Goal: Transaction & Acquisition: Purchase product/service

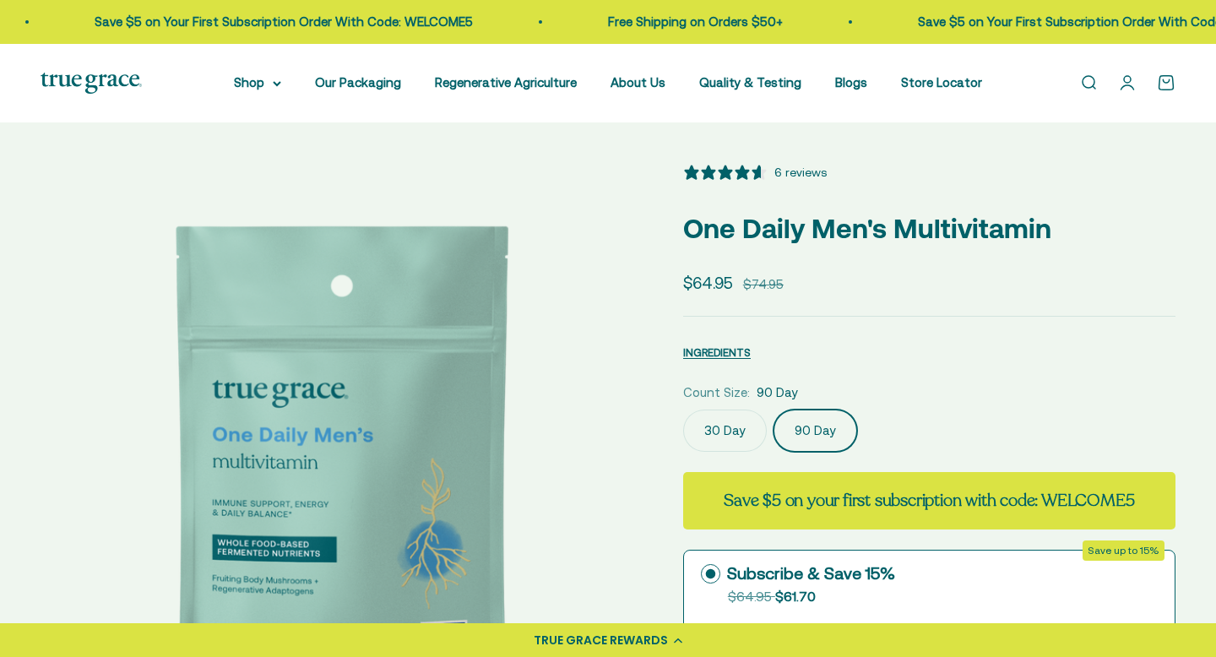
select select "3"
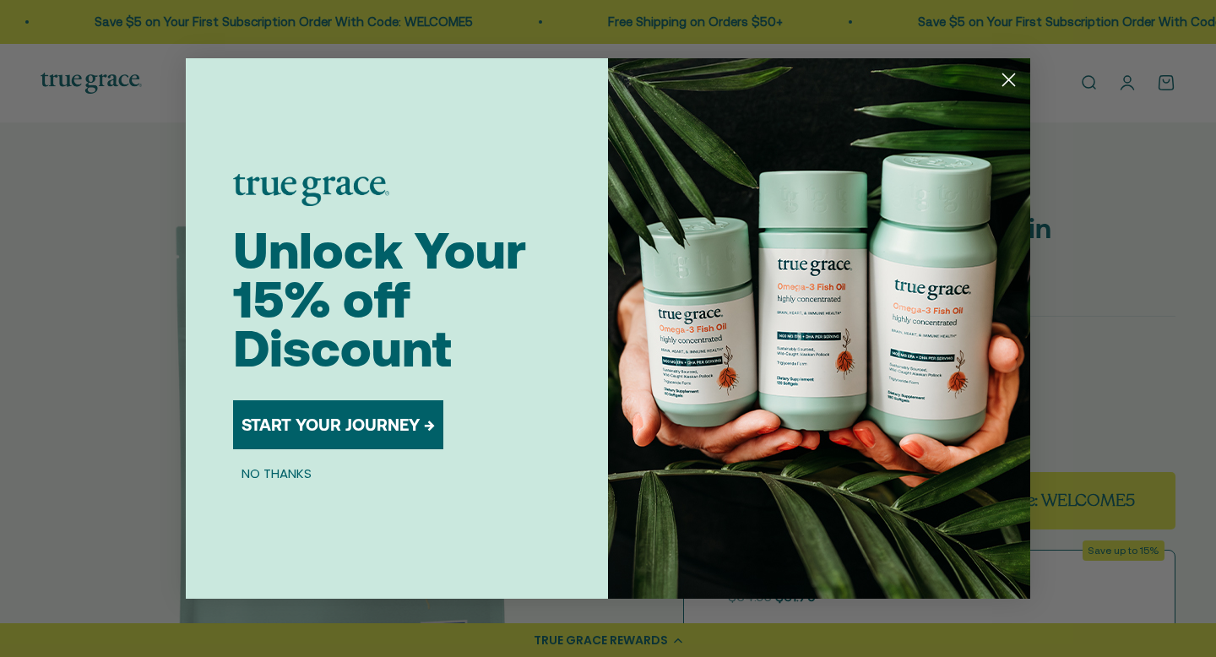
click at [1006, 73] on circle "Close dialog" at bounding box center [1009, 80] width 28 height 28
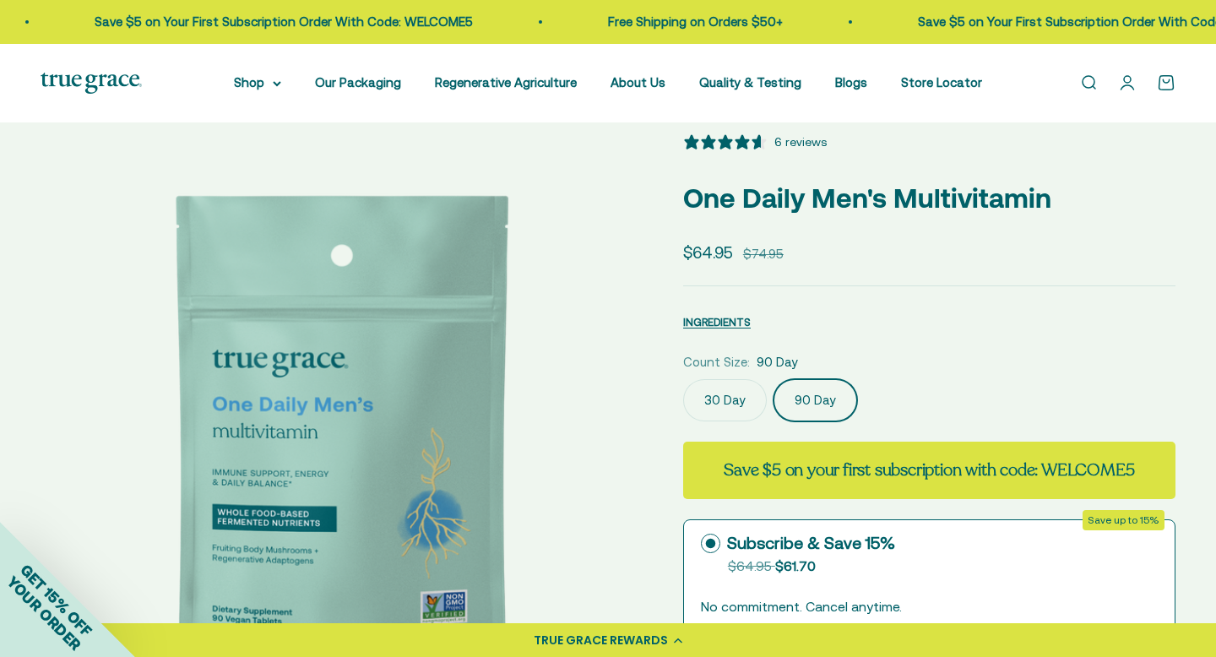
scroll to position [36, 0]
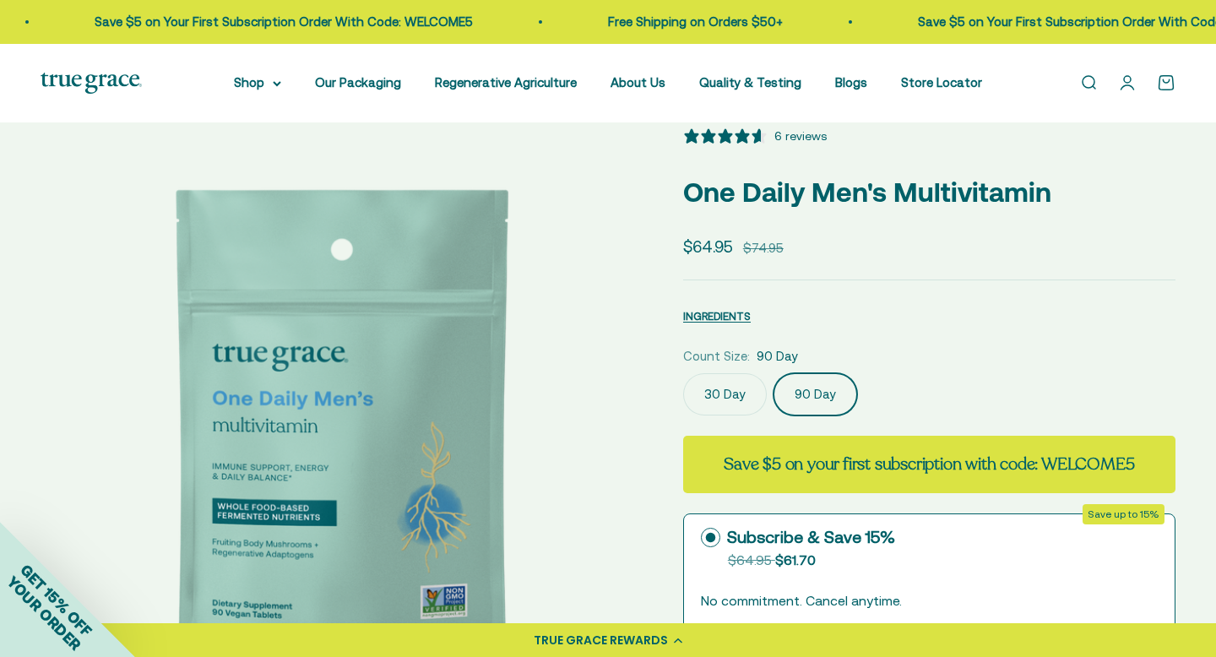
click at [724, 406] on label "30 Day" at bounding box center [725, 394] width 84 height 42
click at [683, 373] on input "30 Day" at bounding box center [682, 372] width 1 height 1
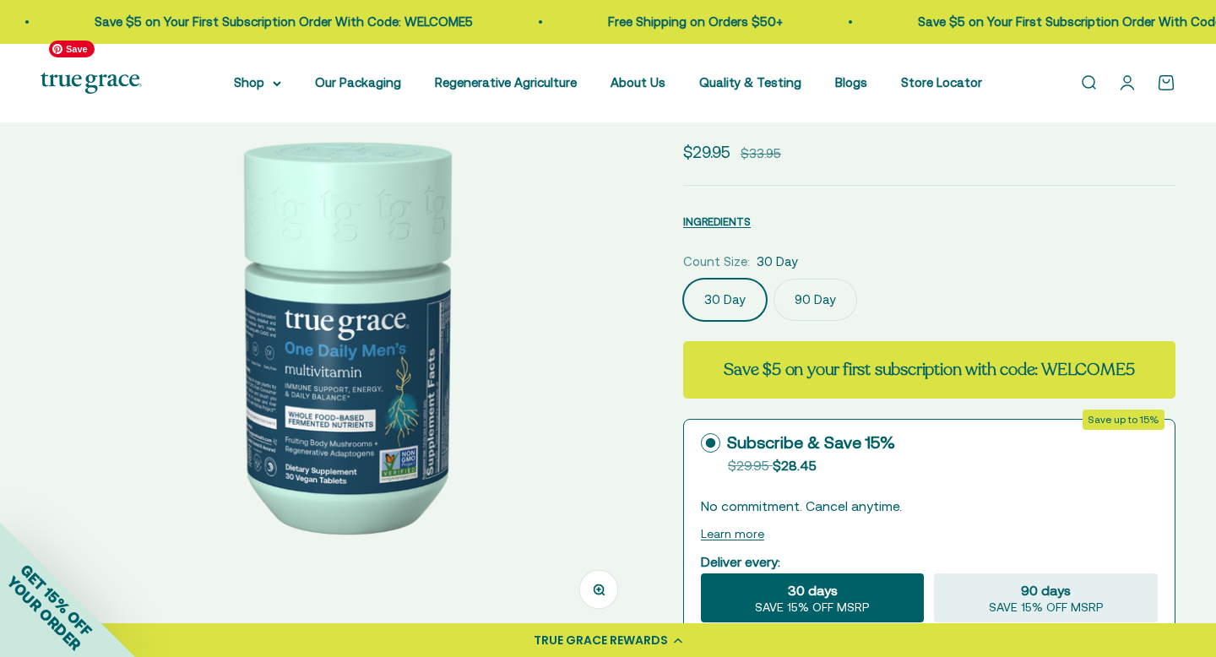
scroll to position [133, 0]
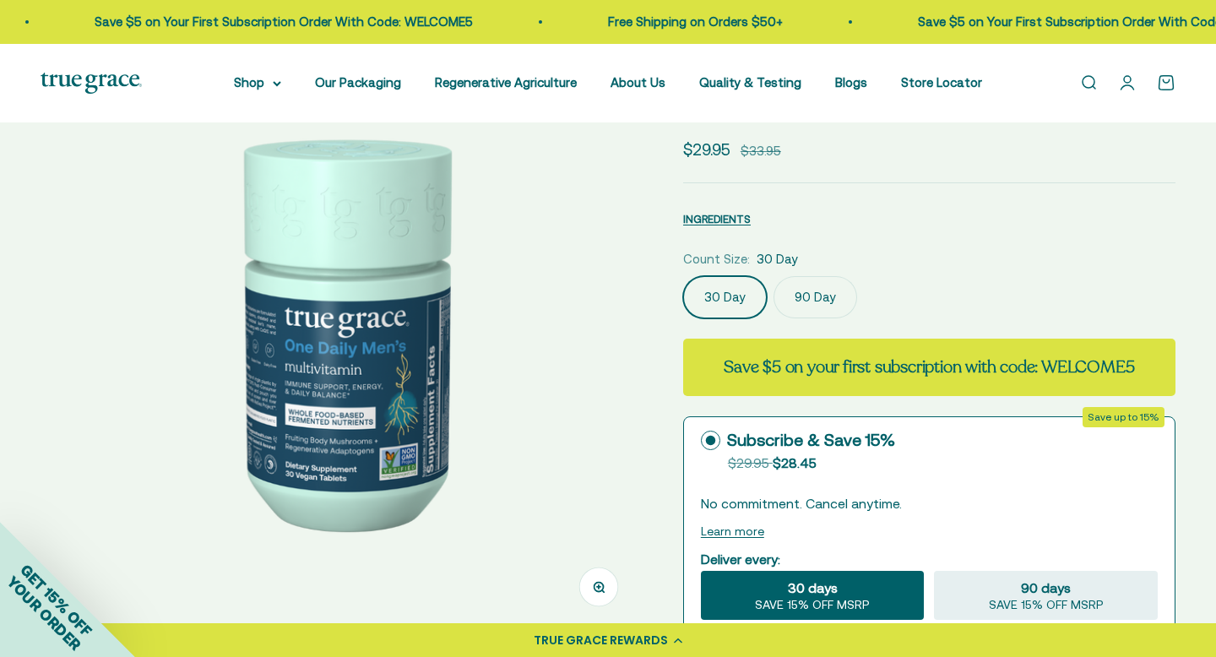
click at [808, 289] on label "90 Day" at bounding box center [815, 297] width 84 height 42
click at [683, 276] on input "90 Day" at bounding box center [682, 275] width 1 height 1
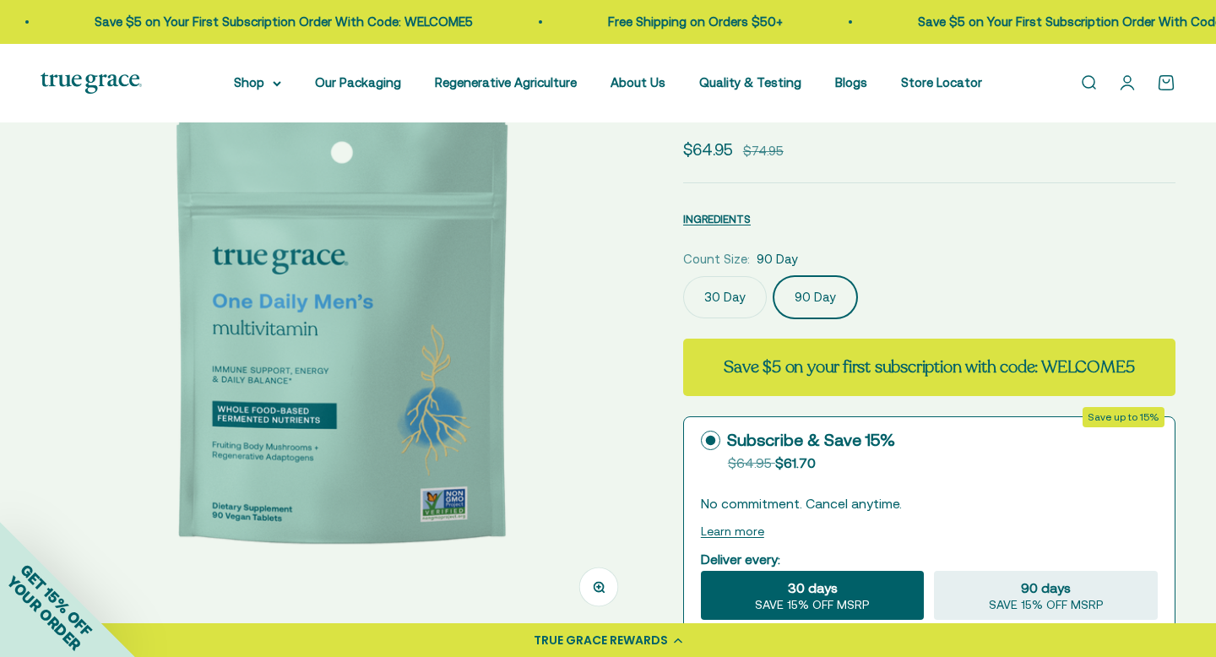
click at [744, 286] on label "30 Day" at bounding box center [725, 297] width 84 height 42
click at [683, 276] on input "30 Day" at bounding box center [682, 275] width 1 height 1
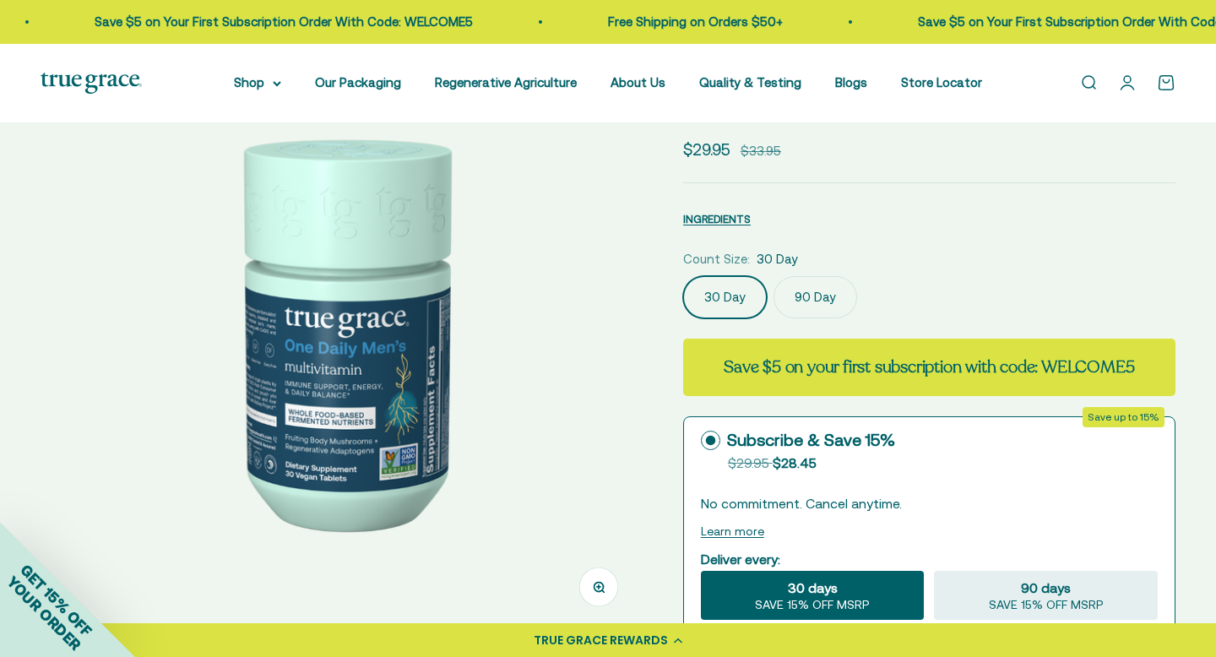
click at [797, 289] on label "90 Day" at bounding box center [815, 297] width 84 height 42
click at [683, 276] on input "90 Day" at bounding box center [682, 275] width 1 height 1
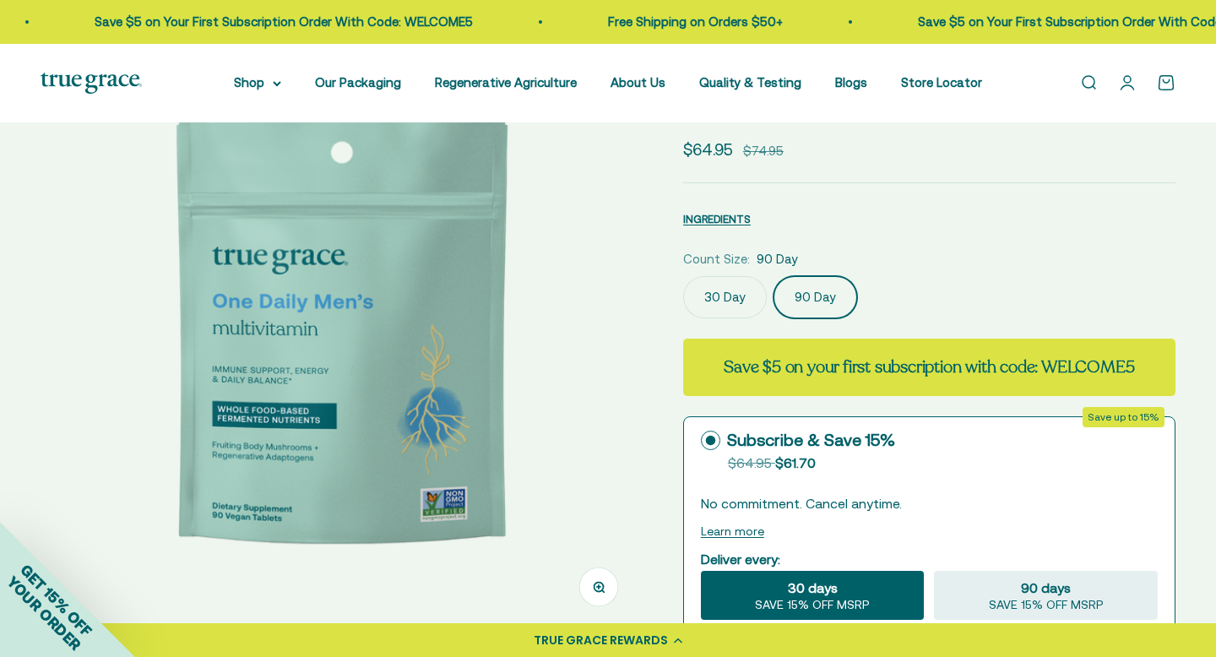
click at [742, 290] on label "30 Day" at bounding box center [725, 297] width 84 height 42
click at [683, 276] on input "30 Day" at bounding box center [682, 275] width 1 height 1
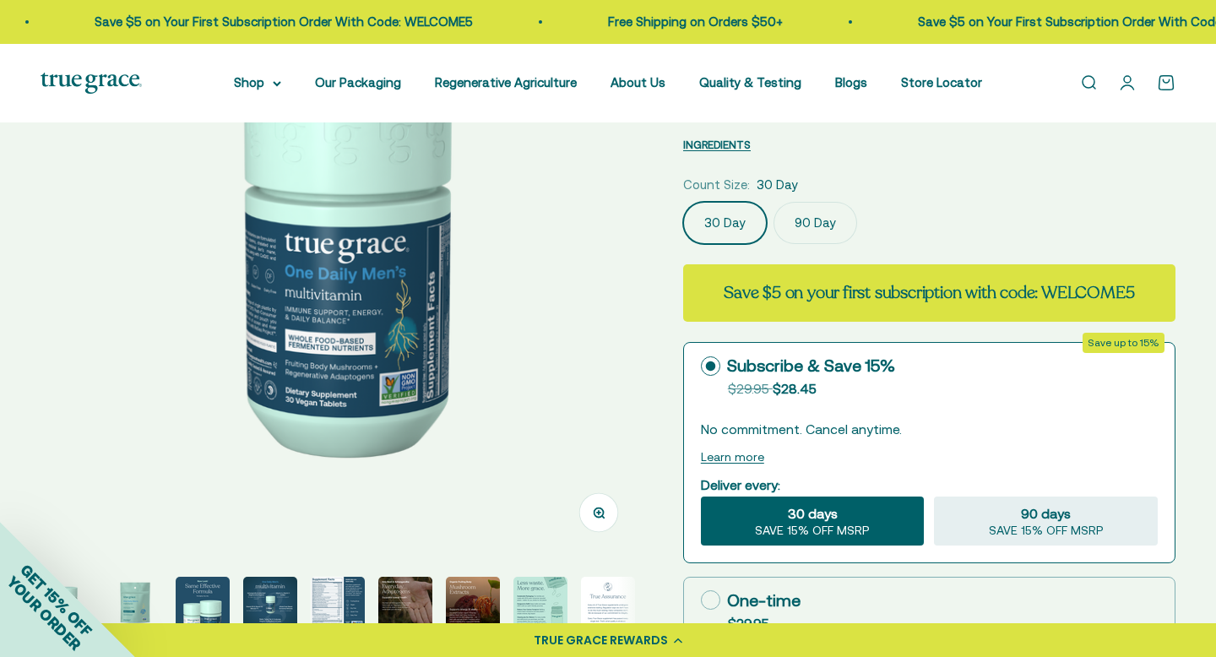
scroll to position [207, 0]
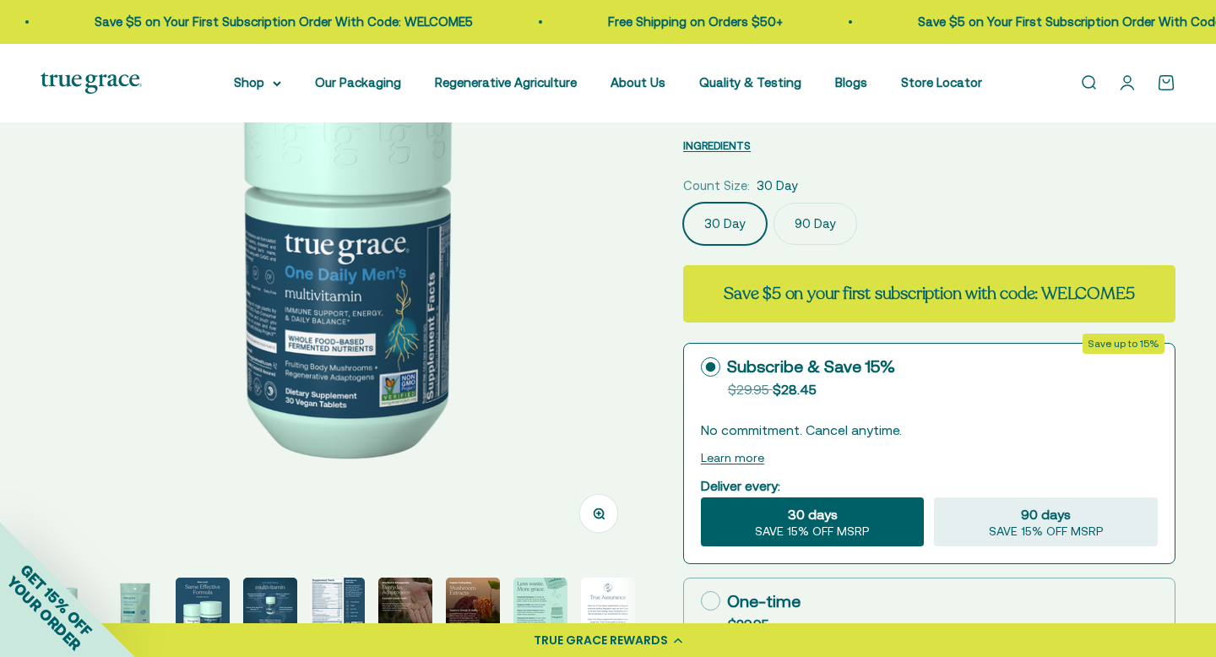
click at [208, 595] on img "Go to item 3" at bounding box center [203, 604] width 54 height 54
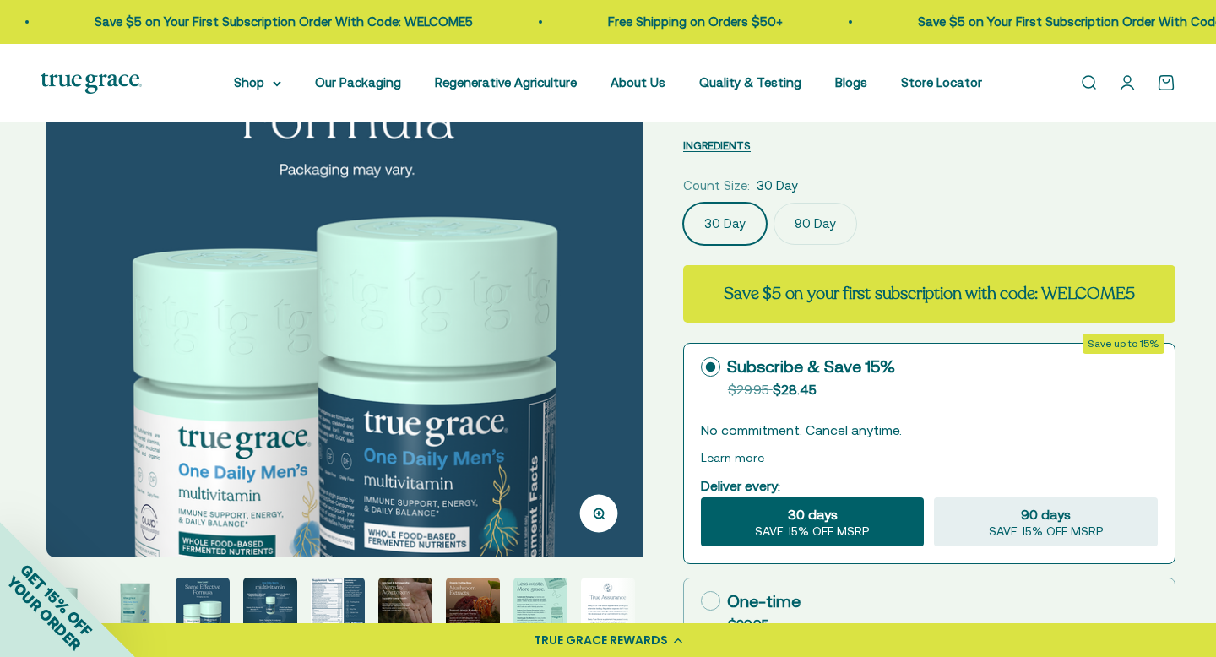
scroll to position [0, 1244]
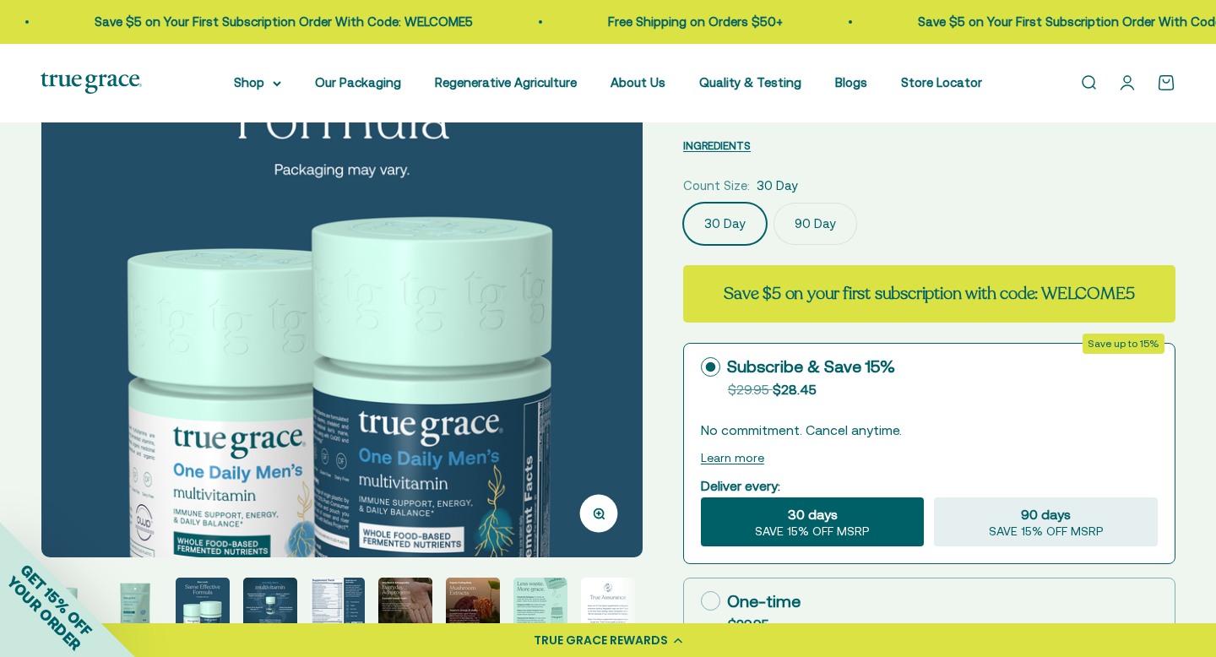
click at [278, 594] on img "Go to item 4" at bounding box center [270, 604] width 54 height 54
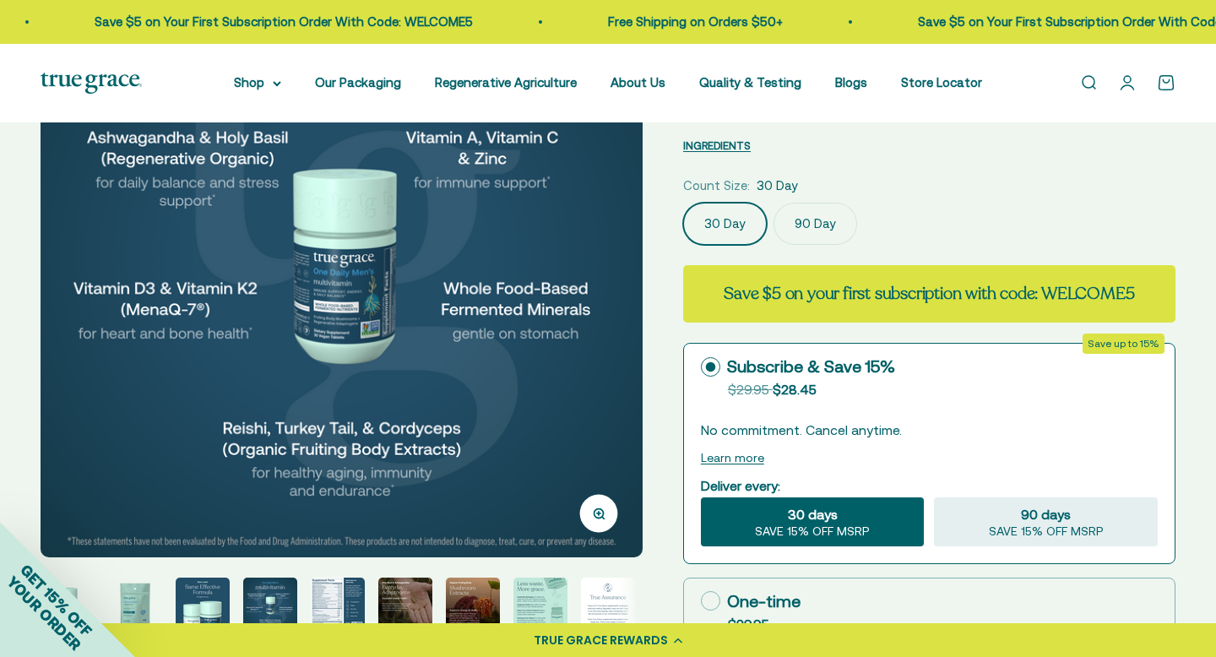
click at [351, 579] on img "Go to item 5" at bounding box center [338, 604] width 54 height 54
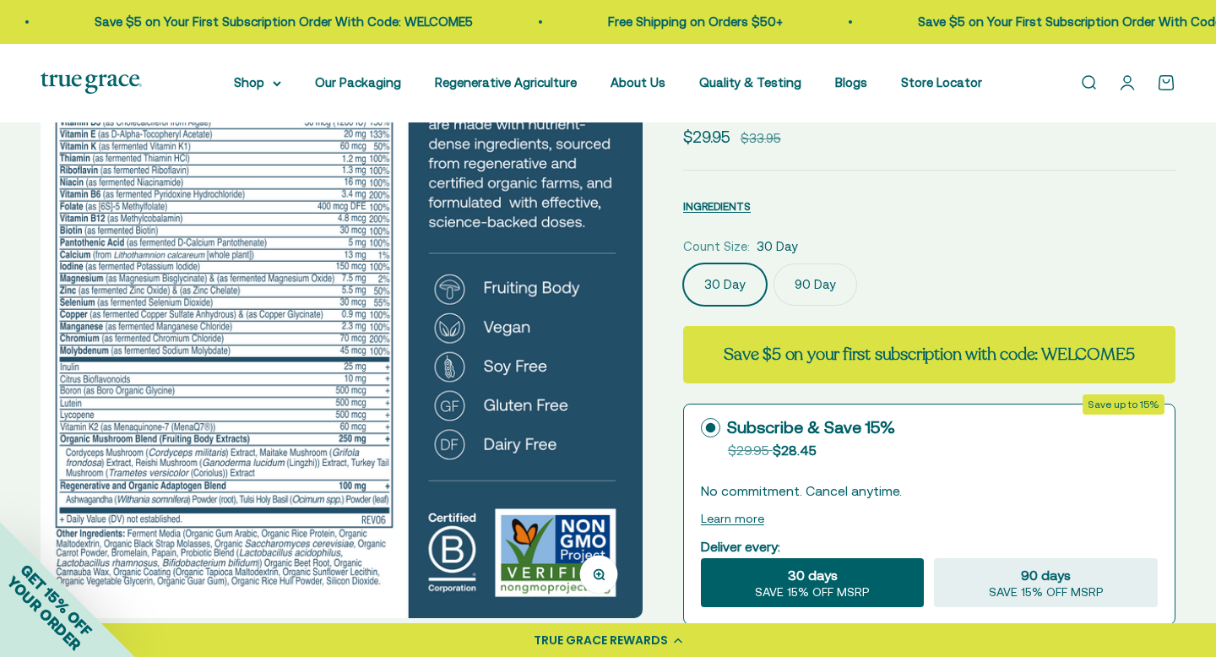
scroll to position [149, 0]
